Goal: Task Accomplishment & Management: Complete application form

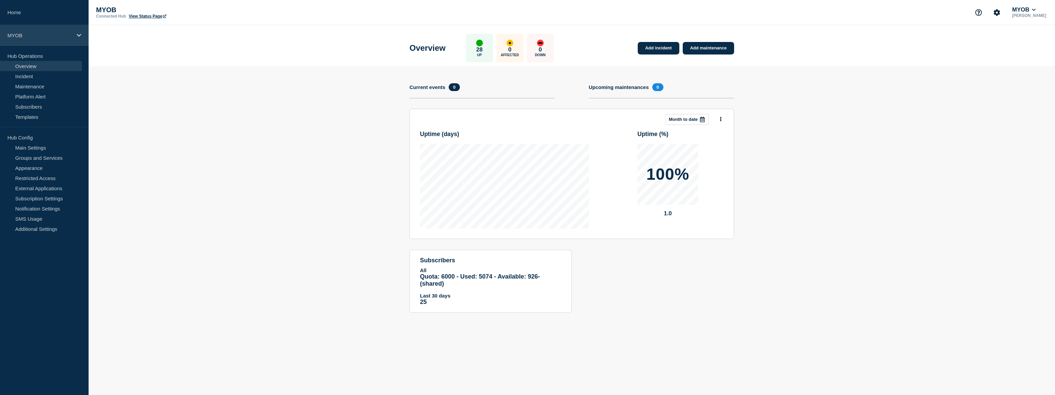
click at [37, 35] on p "MYOB" at bounding box center [39, 35] width 65 height 6
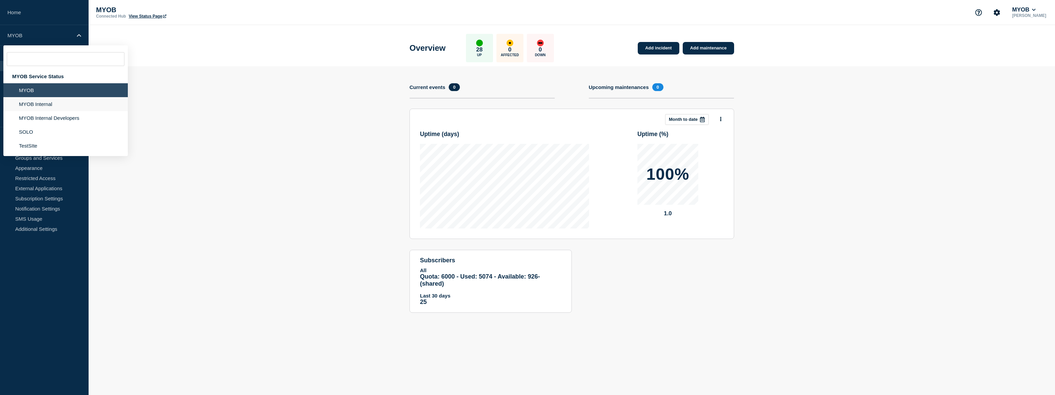
click at [46, 104] on li "MYOB Internal" at bounding box center [65, 104] width 124 height 14
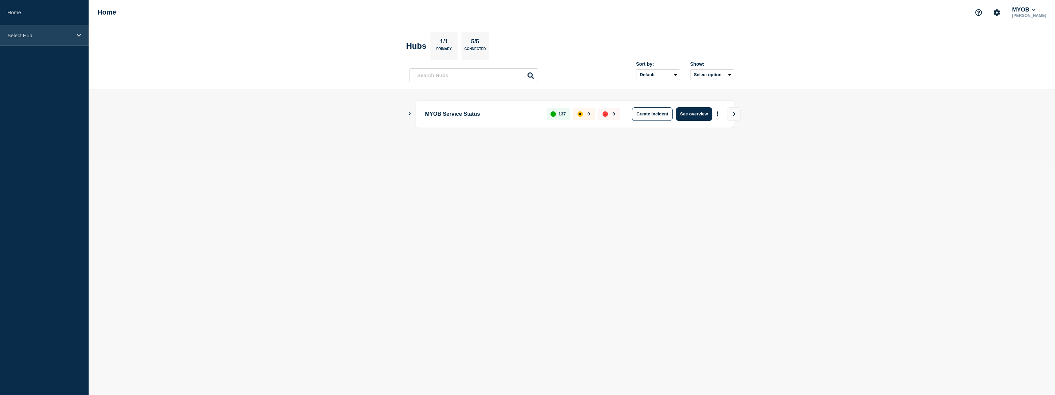
click at [48, 35] on p "Select Hub" at bounding box center [39, 35] width 65 height 6
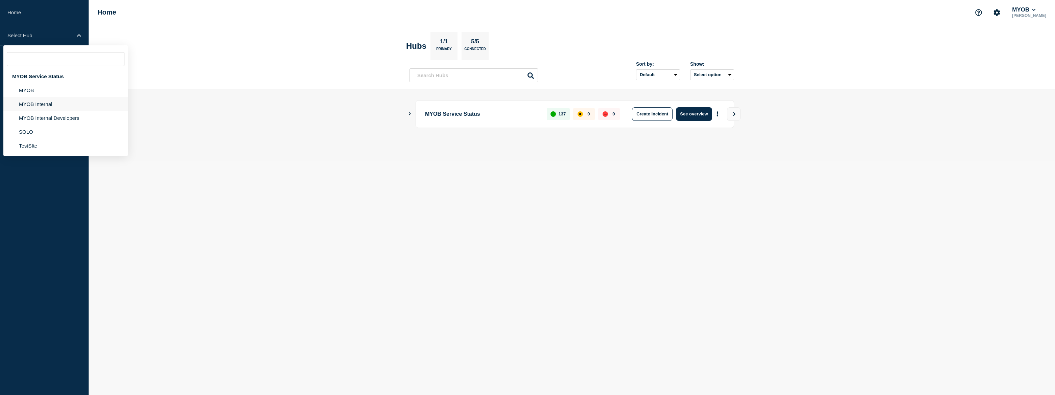
click at [29, 101] on li "MYOB Internal" at bounding box center [65, 104] width 124 height 14
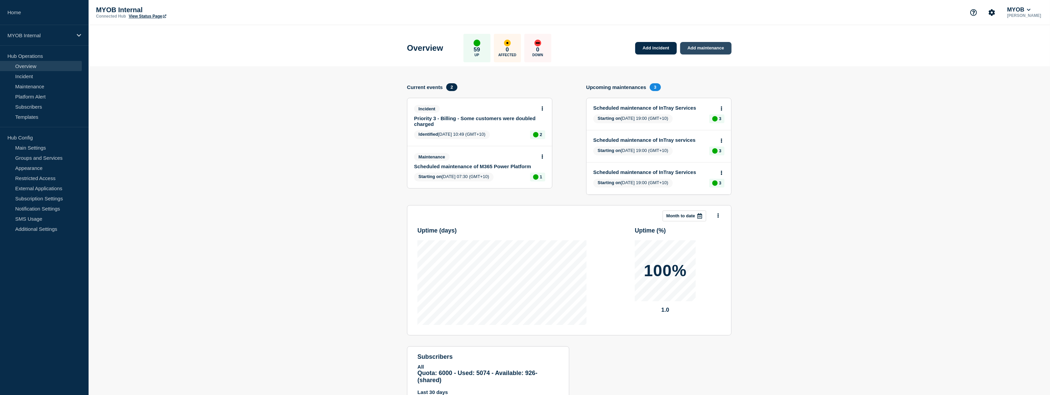
click at [721, 49] on link "Add maintenance" at bounding box center [705, 48] width 51 height 13
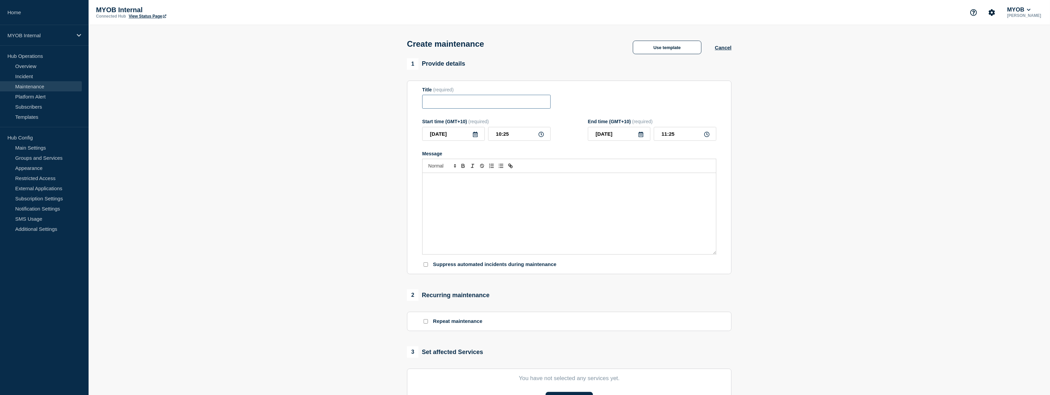
click at [459, 104] on input "Title" at bounding box center [486, 102] width 129 height 14
click at [675, 51] on button "Use template" at bounding box center [667, 48] width 69 height 14
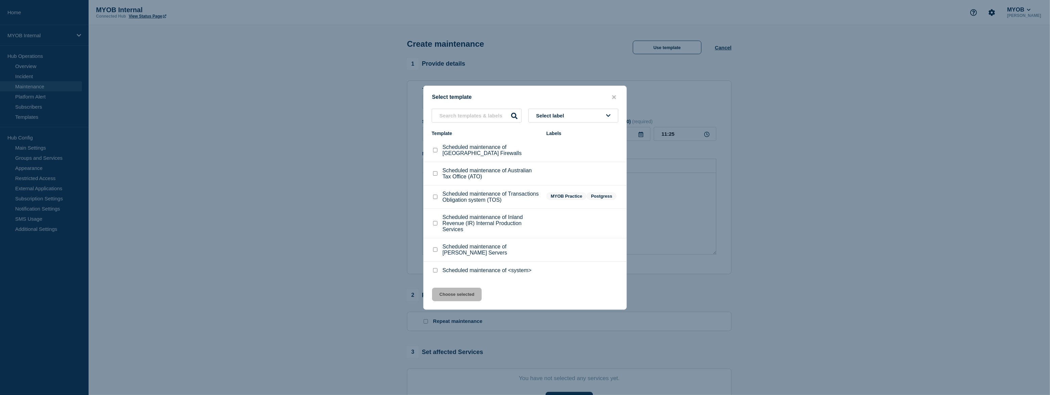
click at [435, 271] on input "Scheduled maintenance of <system> checkbox" at bounding box center [435, 270] width 4 height 4
checkbox input "true"
drag, startPoint x: 464, startPoint y: 303, endPoint x: 468, endPoint y: 299, distance: 5.3
click at [464, 301] on button "Choose selected" at bounding box center [457, 294] width 50 height 14
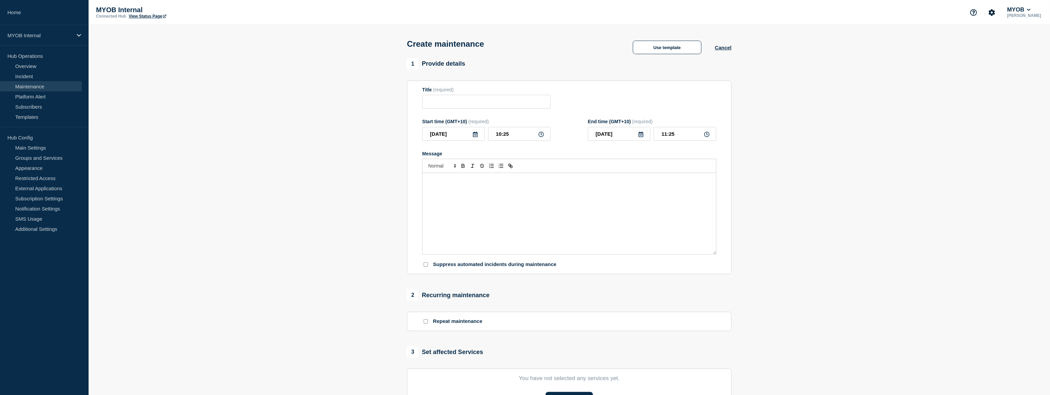
type input "Scheduled maintenance of <system>"
type input "12:25"
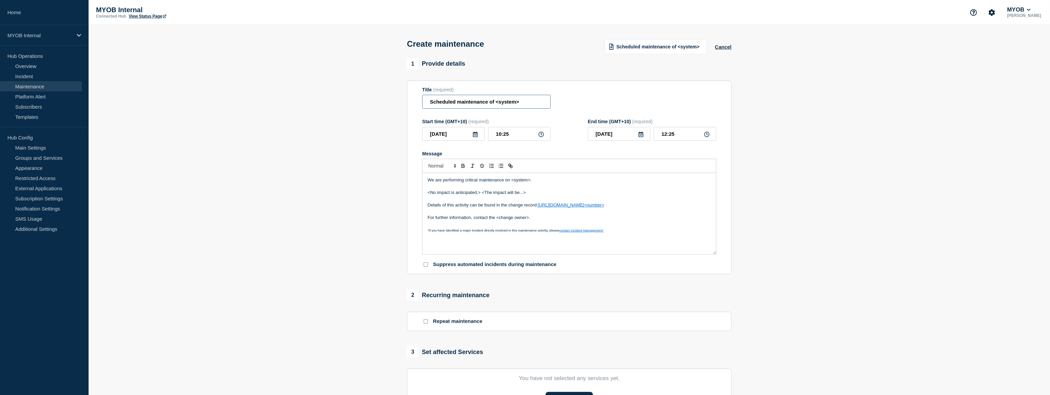
drag, startPoint x: 541, startPoint y: 100, endPoint x: 497, endPoint y: 102, distance: 45.0
click at [497, 102] on input "Scheduled maintenance of <system>" at bounding box center [486, 102] width 129 height 14
paste input "Commvault Upgrade"
drag, startPoint x: 548, startPoint y: 103, endPoint x: 522, endPoint y: 106, distance: 26.2
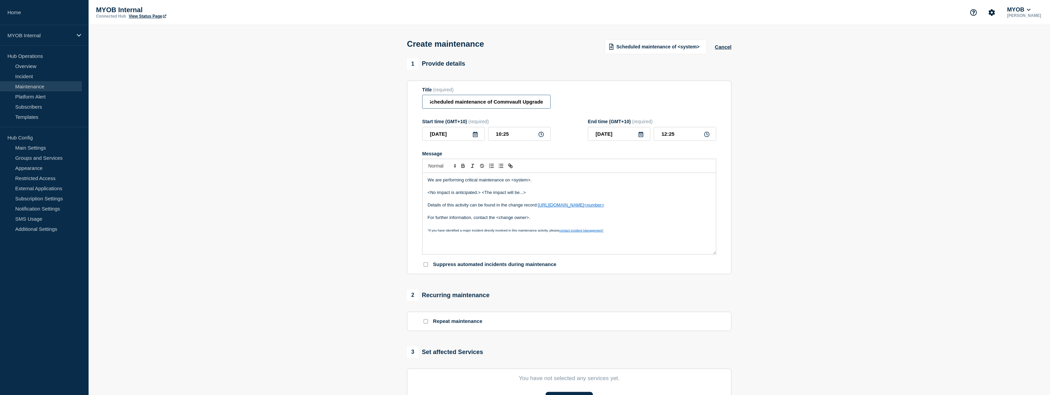
click at [522, 106] on input "Scheduled maintenance of Commvault Upgrade" at bounding box center [486, 102] width 129 height 14
type input "Scheduled maintenance of Commvault"
drag, startPoint x: 537, startPoint y: 182, endPoint x: 511, endPoint y: 184, distance: 26.2
click at [511, 183] on p "We are performing critical maintenance on <system>." at bounding box center [569, 180] width 283 height 6
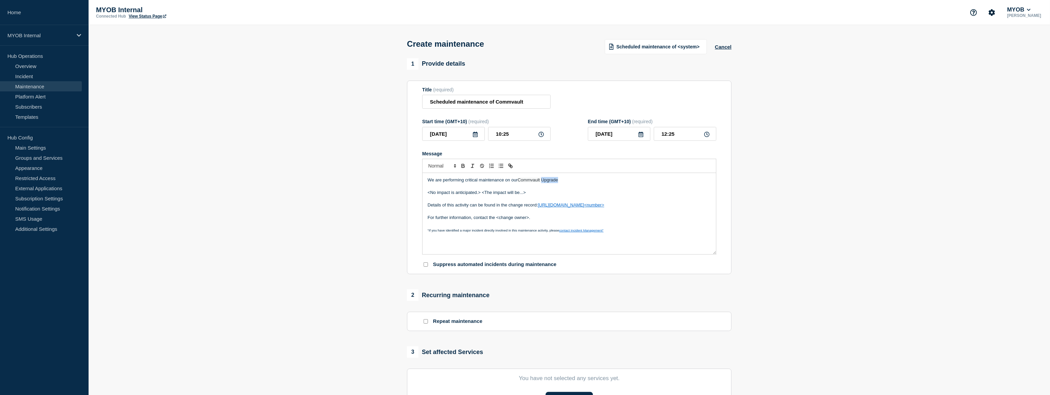
drag, startPoint x: 556, startPoint y: 182, endPoint x: 544, endPoint y: 183, distance: 12.6
click at [544, 183] on p "We are performing critical maintenance on our Commvault Upgrade" at bounding box center [569, 180] width 283 height 6
drag, startPoint x: 536, startPoint y: 194, endPoint x: 416, endPoint y: 192, distance: 120.4
click at [416, 192] on section "Title (required) Scheduled maintenance of Commvault Start time (GMT+10) (requir…" at bounding box center [569, 177] width 325 height 194
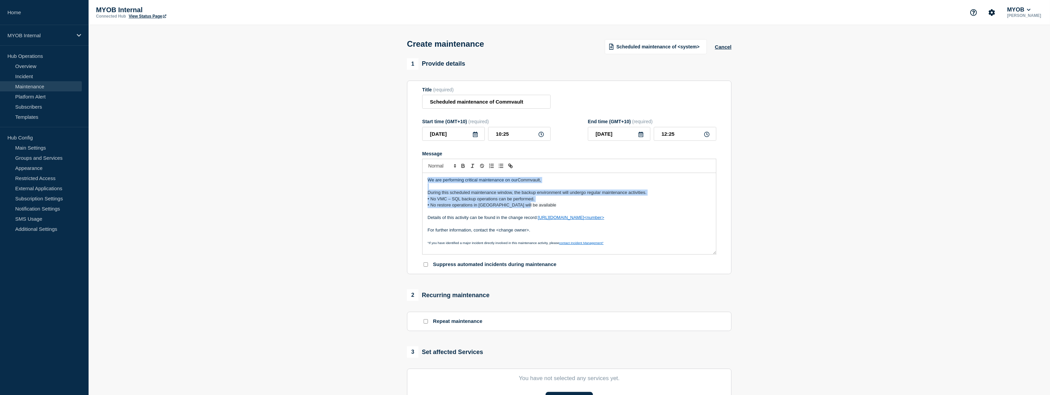
drag, startPoint x: 526, startPoint y: 209, endPoint x: 426, endPoint y: 180, distance: 103.9
click at [426, 180] on div "We are performing critical maintenance on our Commvault, During this scheduled …" at bounding box center [570, 213] width 294 height 81
copy div "We are performing critical maintenance on our Commvault, During this scheduled …"
click at [498, 207] on span "• No restore operations in [GEOGRAPHIC_DATA] will be available" at bounding box center [492, 204] width 129 height 5
drag, startPoint x: 534, startPoint y: 206, endPoint x: 405, endPoint y: 175, distance: 133.1
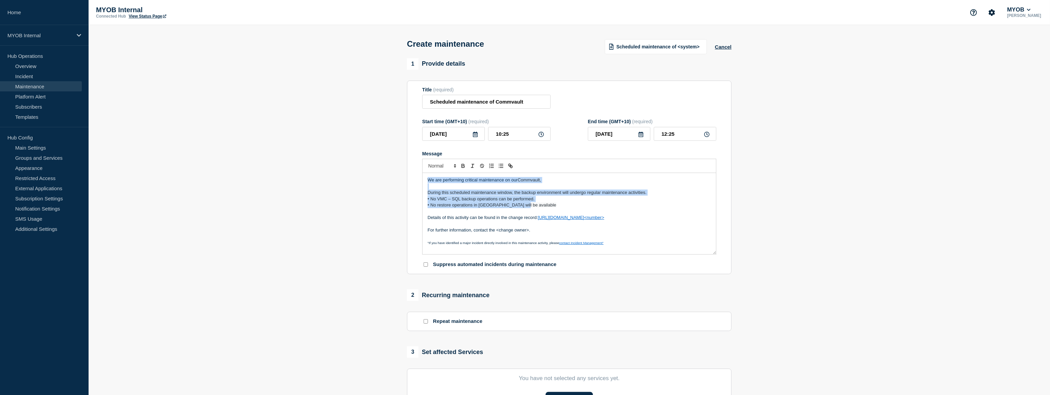
click at [405, 175] on div "1 Provide details Title (required) Scheduled maintenance of Commvault Start tim…" at bounding box center [569, 292] width 332 height 469
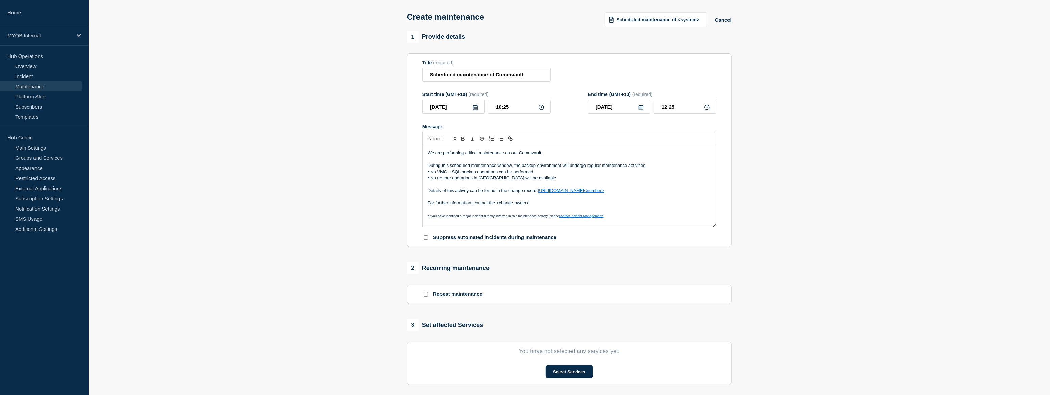
scroll to position [30, 0]
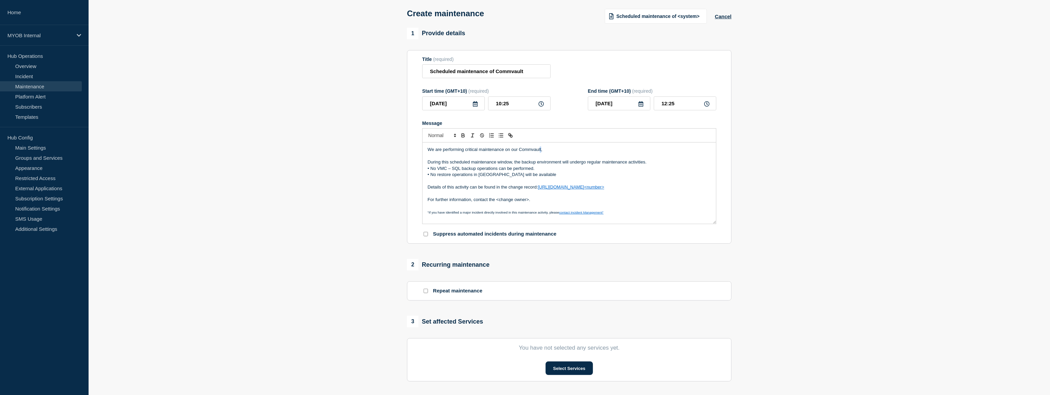
click at [540, 152] on p "We are performing critical maintenance on our Commvault," at bounding box center [569, 149] width 283 height 6
click at [561, 162] on p "During this scheduled maintenance window, the backup environment will undergo r…" at bounding box center [569, 162] width 283 height 6
click at [541, 152] on p "We are performing critical maintenance on our Commvault," at bounding box center [569, 149] width 283 height 6
click at [572, 370] on button "Select Services" at bounding box center [569, 368] width 47 height 14
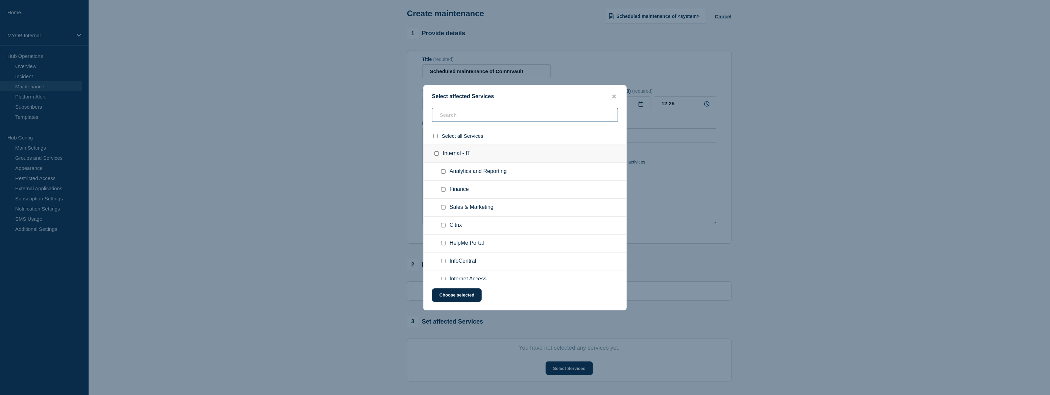
click at [506, 115] on input "text" at bounding box center [525, 115] width 186 height 14
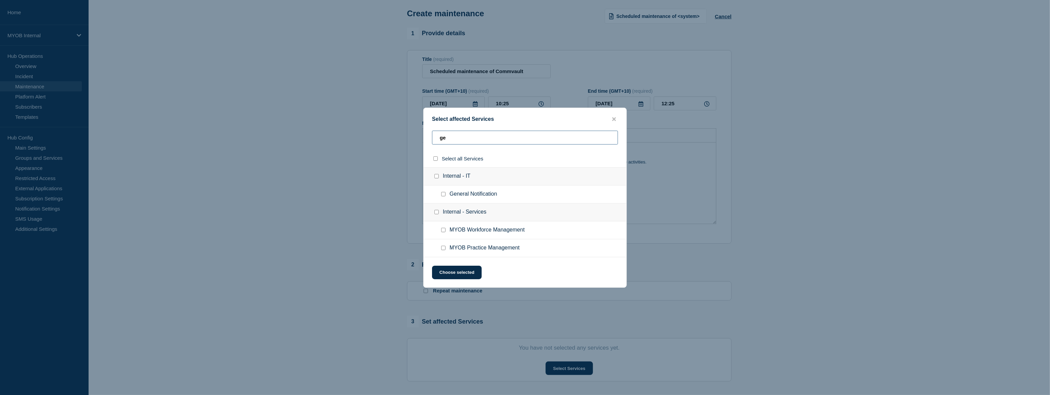
type input "ge"
click at [442, 193] on input "General Notification checkbox" at bounding box center [443, 194] width 4 height 4
checkbox input "true"
click at [460, 271] on button "Choose selected" at bounding box center [457, 272] width 50 height 14
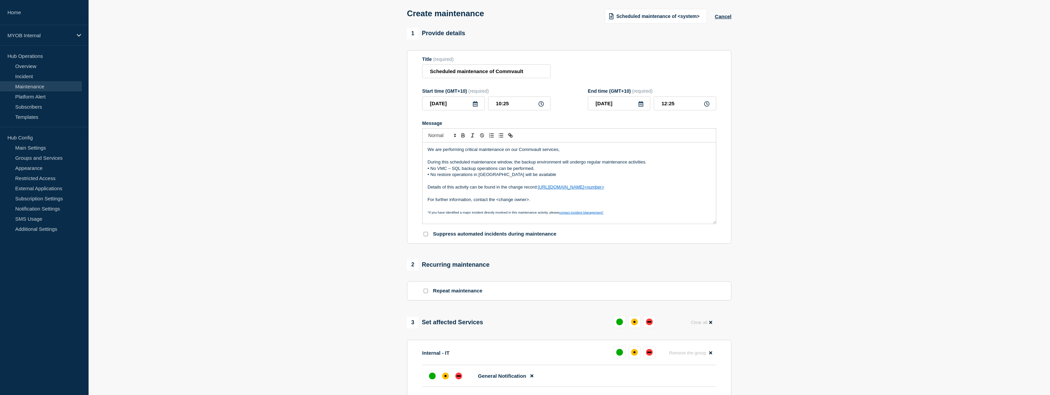
drag, startPoint x: 651, startPoint y: 189, endPoint x: 537, endPoint y: 189, distance: 113.6
click at [537, 189] on p "Details of this activity can be found in the change record: [URL][DOMAIN_NAME]<…" at bounding box center [569, 187] width 283 height 6
click at [541, 187] on p "Details of this activity can be found in the change record here" at bounding box center [569, 187] width 283 height 6
paste input "ttps://[DOMAIN_NAME][URL]"
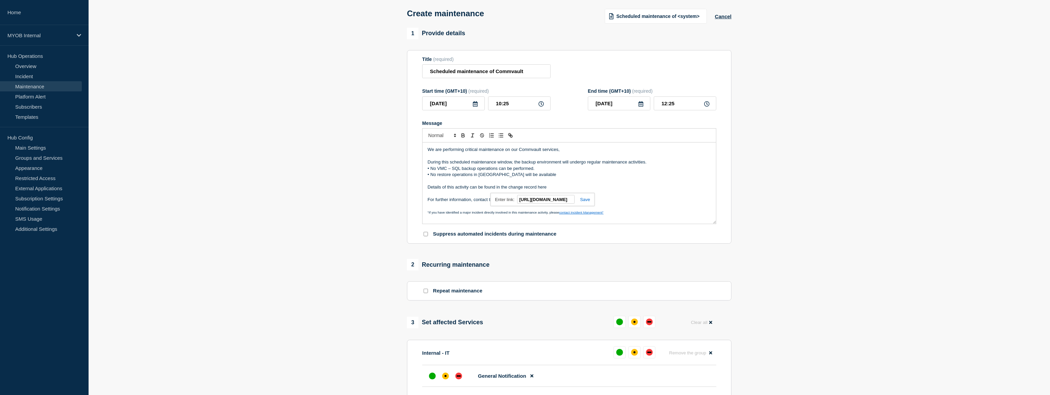
scroll to position [0, 54]
type input "[URL][DOMAIN_NAME]"
click at [589, 201] on link at bounding box center [583, 199] width 16 height 5
drag, startPoint x: 537, startPoint y: 200, endPoint x: 489, endPoint y: 202, distance: 48.7
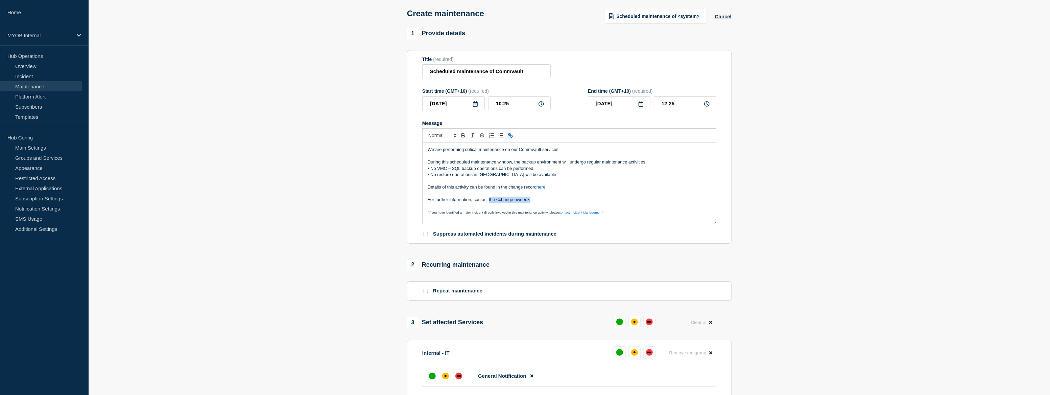
click at [489, 202] on p "For further information, contact the <change owner>." at bounding box center [569, 200] width 283 height 6
click at [445, 377] on div "affected" at bounding box center [446, 376] width 2 height 2
drag, startPoint x: 435, startPoint y: 375, endPoint x: 437, endPoint y: 373, distance: 3.6
click at [435, 375] on div "up" at bounding box center [432, 375] width 7 height 7
click at [505, 105] on input "10:25" at bounding box center [519, 103] width 63 height 14
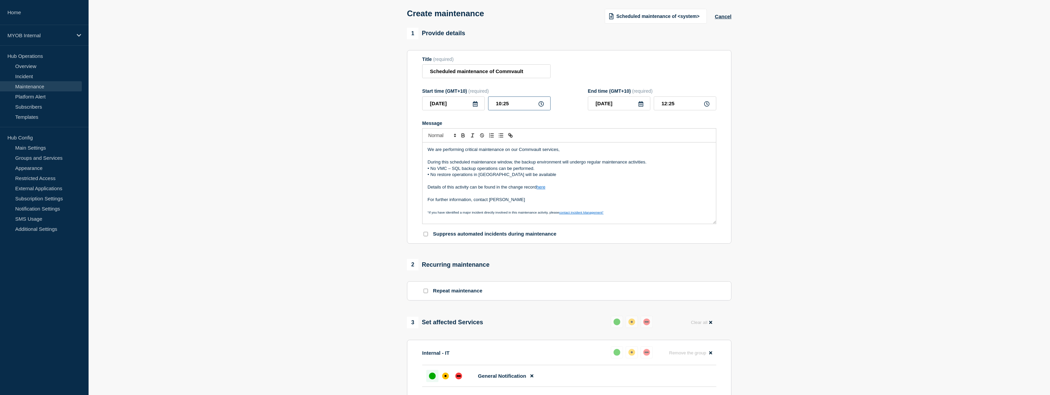
click at [505, 105] on input "10:25" at bounding box center [519, 103] width 63 height 14
click at [501, 101] on input "10:25" at bounding box center [519, 103] width 63 height 14
click at [498, 102] on input "10:25" at bounding box center [519, 103] width 63 height 14
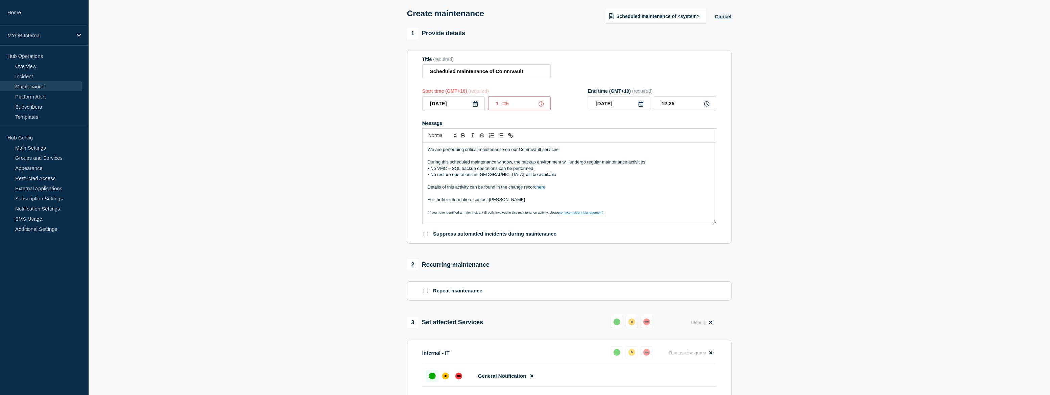
type input "11:25"
type input "13:25"
type input "11:05"
type input "13:05"
type input "11:00"
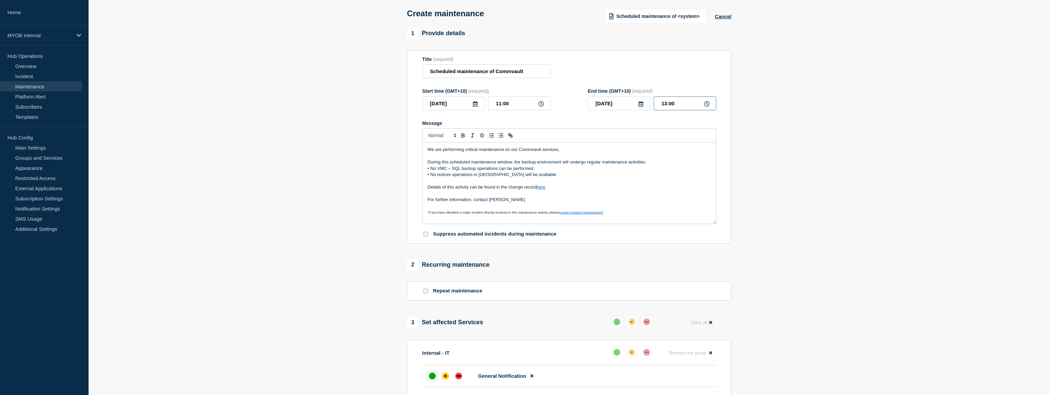
click at [667, 105] on input "13:00" at bounding box center [685, 103] width 63 height 14
click at [666, 105] on input "13:00" at bounding box center [685, 103] width 63 height 14
type input "17:30"
click at [822, 170] on section "1 Provide details Title (required) Scheduled maintenance of Commvault Start tim…" at bounding box center [570, 280] width 962 height 505
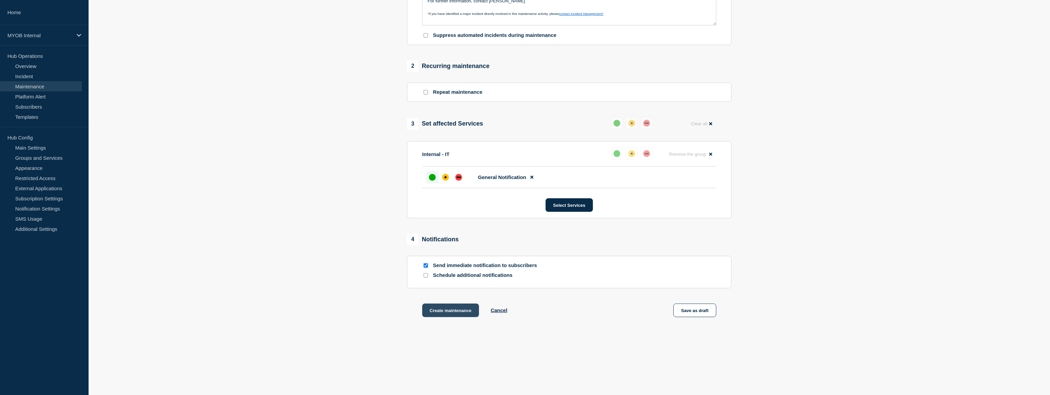
scroll to position [230, 0]
click at [458, 308] on button "Create maintenance" at bounding box center [450, 310] width 57 height 14
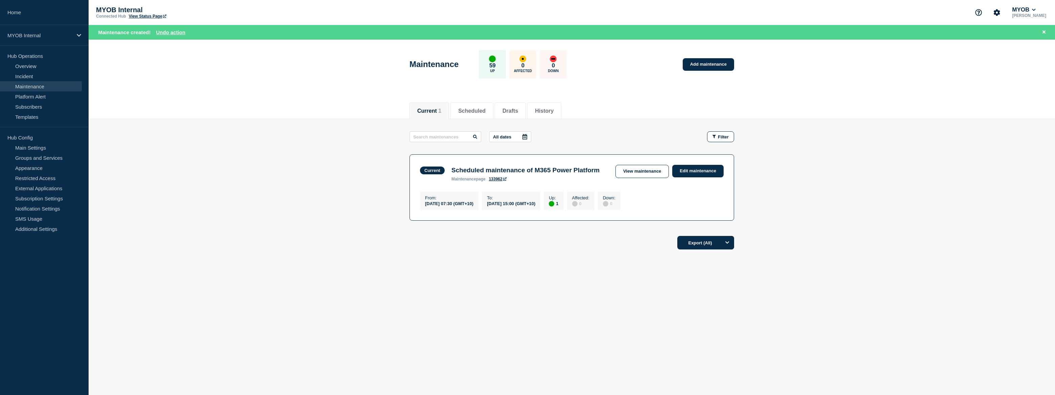
click at [150, 15] on link "View Status Page" at bounding box center [148, 16] width 38 height 5
